Goal: Transaction & Acquisition: Purchase product/service

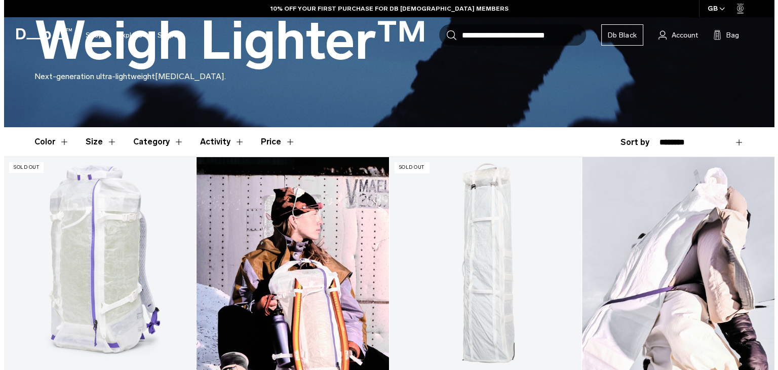
scroll to position [203, 0]
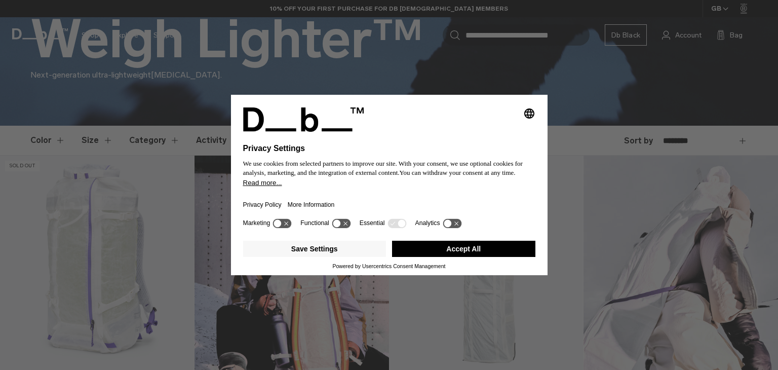
click at [476, 246] on button "Accept All" at bounding box center [463, 248] width 143 height 16
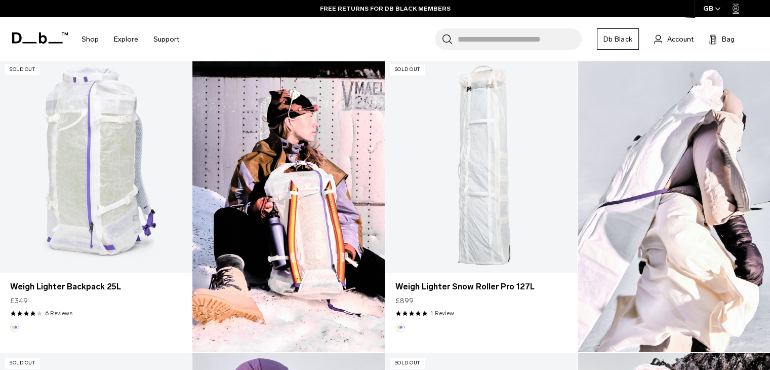
scroll to position [300, 0]
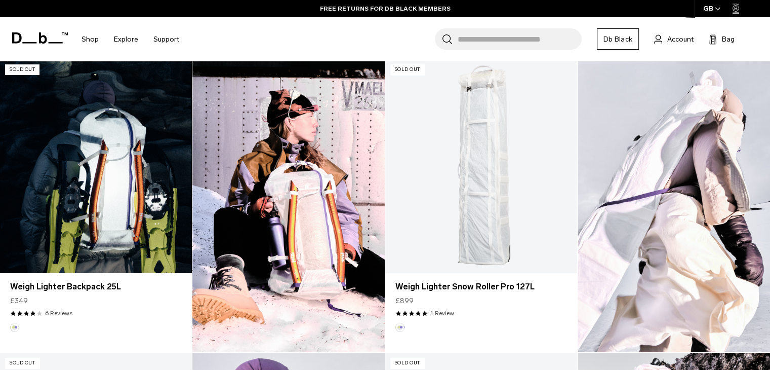
click at [72, 210] on link "Weigh Lighter Backpack 25L" at bounding box center [96, 165] width 192 height 213
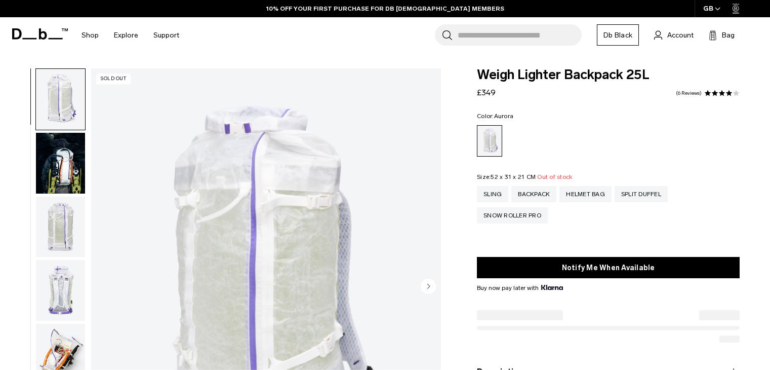
click at [73, 223] on img "button" at bounding box center [60, 226] width 49 height 61
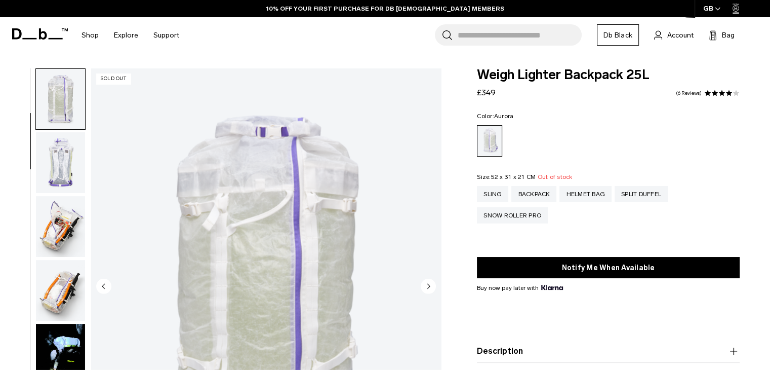
click at [69, 233] on img "button" at bounding box center [60, 226] width 49 height 61
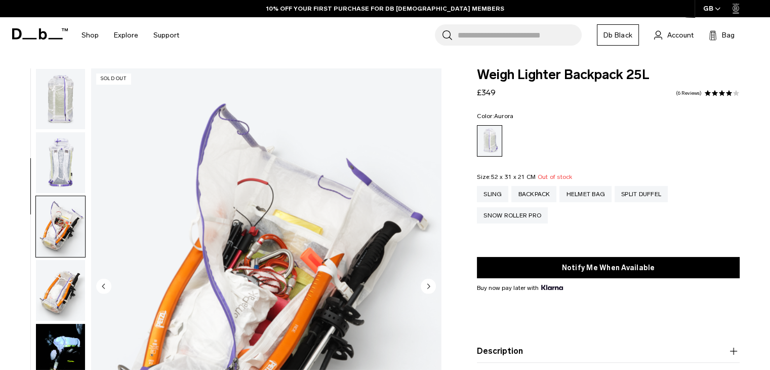
scroll to position [255, 0]
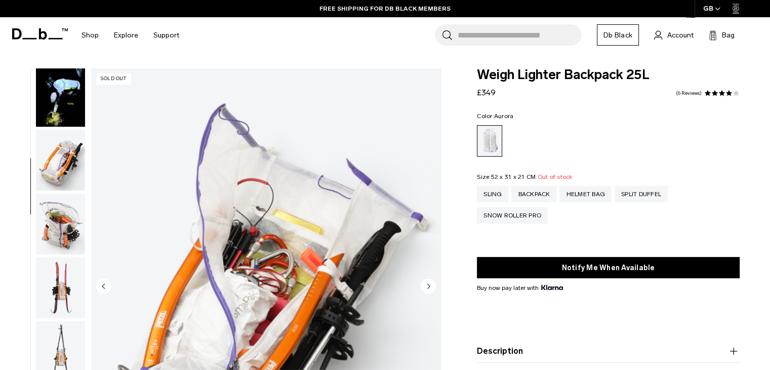
click at [69, 233] on img "button" at bounding box center [60, 223] width 49 height 61
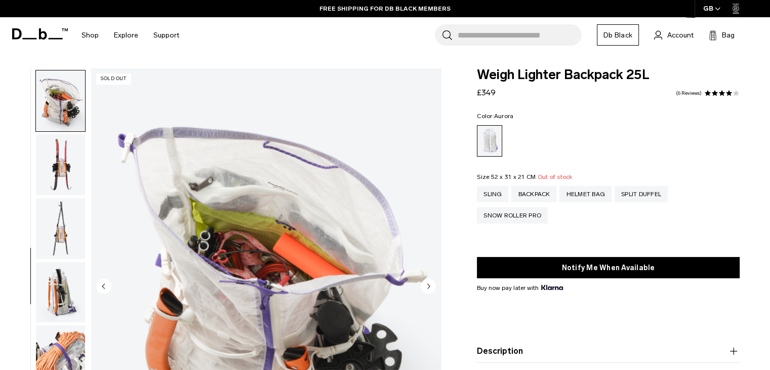
scroll to position [510, 0]
click at [427, 289] on circle "Next slide" at bounding box center [428, 285] width 15 height 15
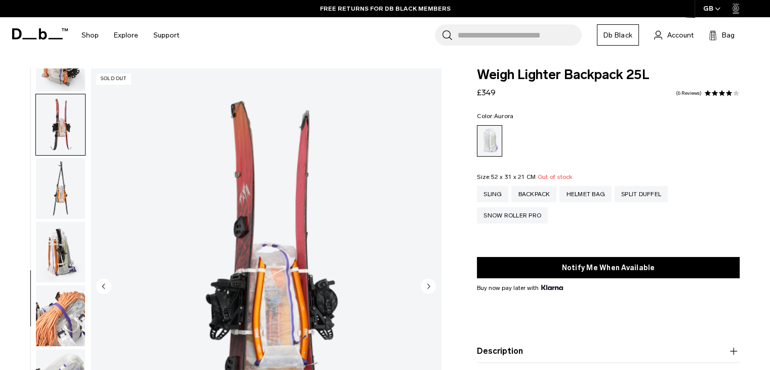
scroll to position [573, 0]
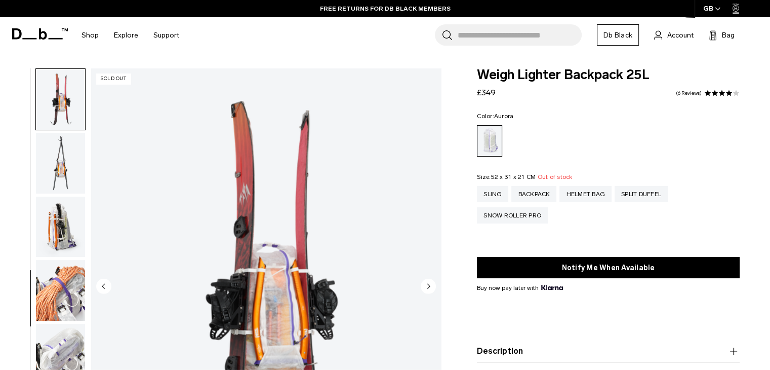
click at [427, 289] on circle "Next slide" at bounding box center [428, 285] width 15 height 15
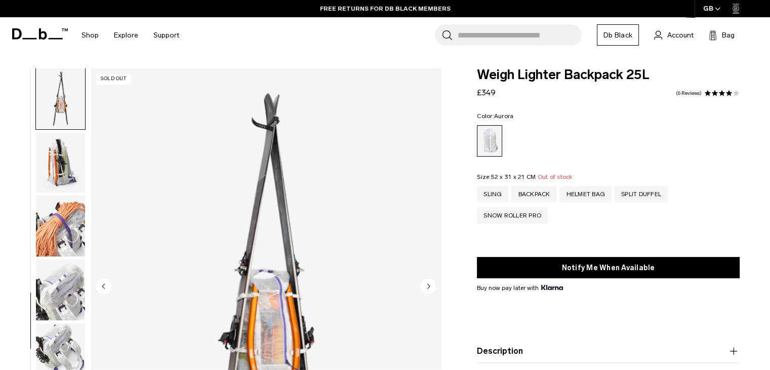
click at [427, 289] on circle "Next slide" at bounding box center [428, 285] width 15 height 15
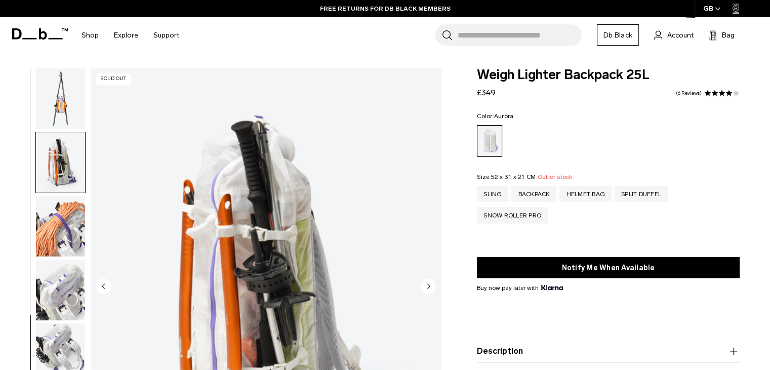
scroll to position [701, 0]
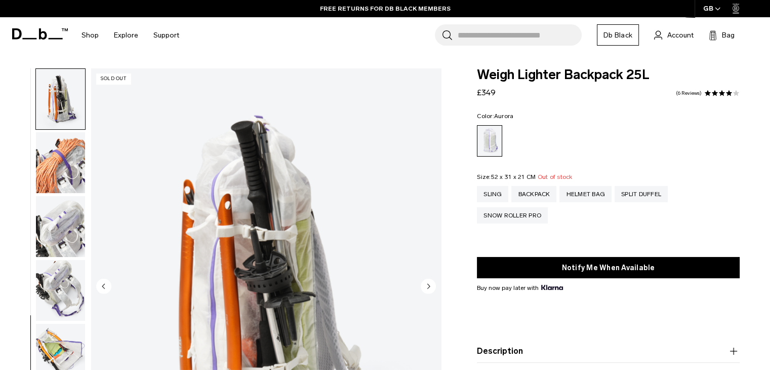
click at [427, 289] on circle "Next slide" at bounding box center [428, 285] width 15 height 15
